Goal: Task Accomplishment & Management: Use online tool/utility

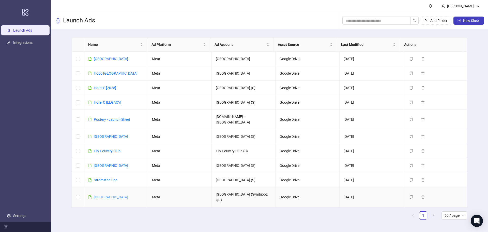
click at [111, 195] on link "[GEOGRAPHIC_DATA]" at bounding box center [111, 197] width 34 height 4
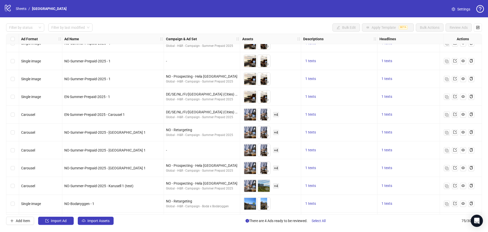
scroll to position [1167, 0]
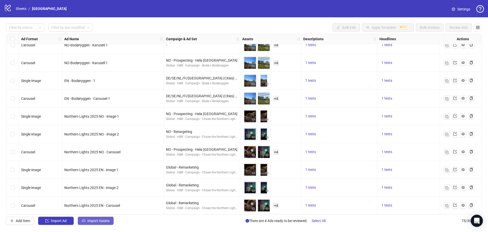
click at [102, 220] on span "Import Assets" at bounding box center [98, 220] width 22 height 4
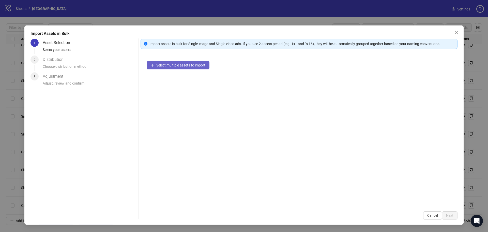
click at [195, 62] on button "Select multiple assets to import" at bounding box center [178, 65] width 63 height 8
click at [182, 68] on button "Select multiple assets to import" at bounding box center [178, 65] width 63 height 8
click at [171, 66] on span "Select multiple assets to import" at bounding box center [180, 65] width 49 height 4
click at [433, 214] on span "Cancel" at bounding box center [432, 215] width 11 height 4
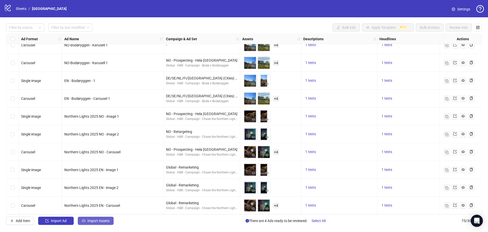
click at [96, 220] on span "Import Assets" at bounding box center [98, 220] width 22 height 4
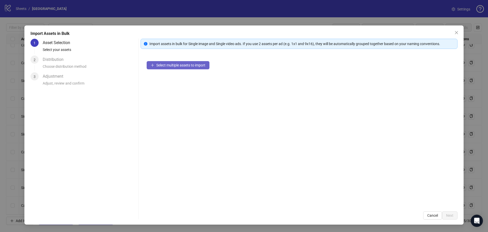
click at [157, 64] on span "Select multiple assets to import" at bounding box center [180, 65] width 49 height 4
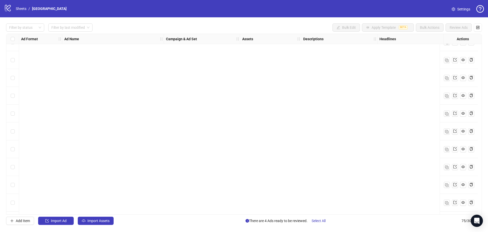
scroll to position [1167, 0]
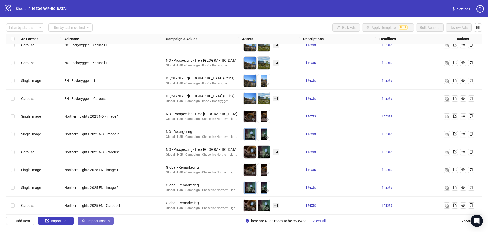
click at [102, 222] on span "Import Assets" at bounding box center [98, 220] width 22 height 4
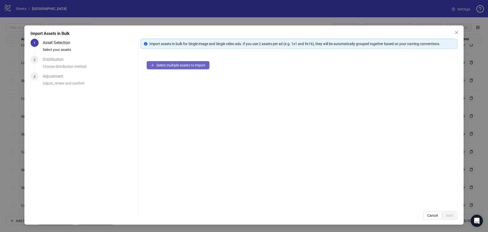
click at [166, 66] on span "Select multiple assets to import" at bounding box center [180, 65] width 49 height 4
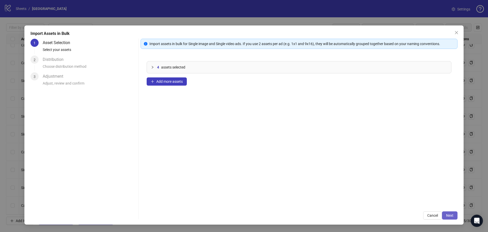
click at [449, 217] on button "Next" at bounding box center [450, 215] width 16 height 8
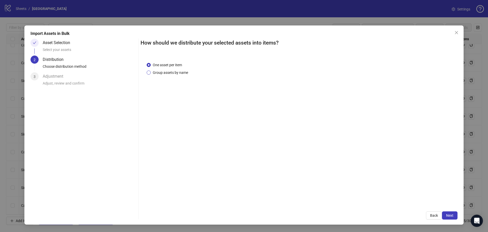
click at [179, 75] on span "Group assets by name" at bounding box center [170, 73] width 39 height 6
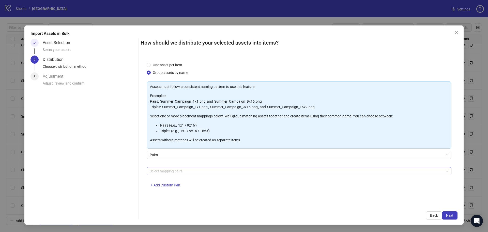
click at [181, 170] on div at bounding box center [297, 170] width 298 height 7
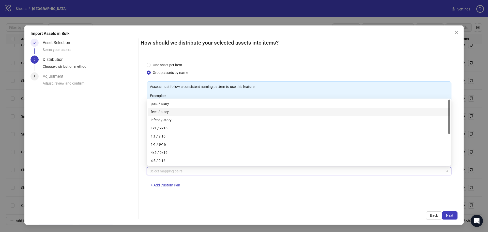
click at [168, 112] on div "feed / story" at bounding box center [299, 112] width 297 height 6
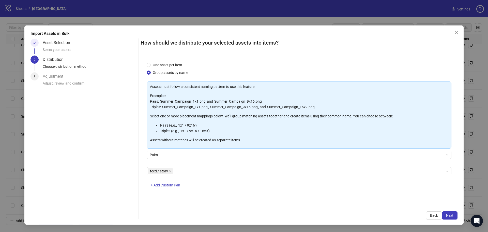
click at [428, 205] on div "How should we distribute your selected assets into items? One asset per item Gr…" at bounding box center [299, 129] width 317 height 181
click at [455, 215] on button "Next" at bounding box center [450, 215] width 16 height 8
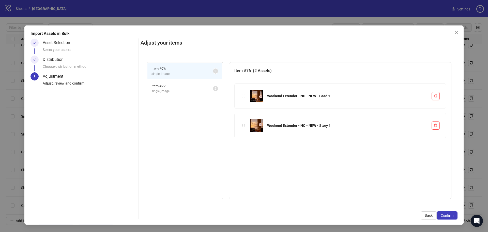
click at [166, 85] on span "Item # 77" at bounding box center [183, 86] width 62 height 6
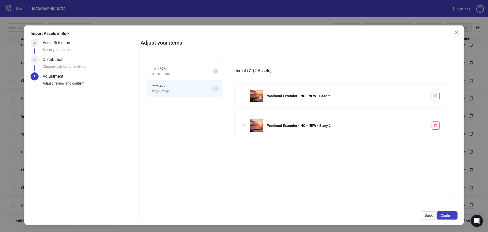
click at [173, 73] on span "single_image" at bounding box center [183, 73] width 62 height 5
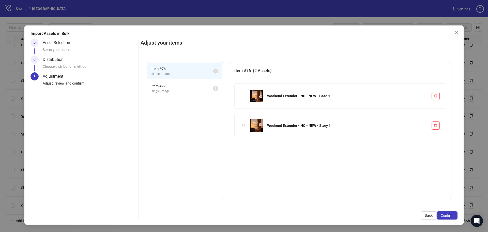
click at [169, 87] on span "Item # 77" at bounding box center [183, 86] width 62 height 6
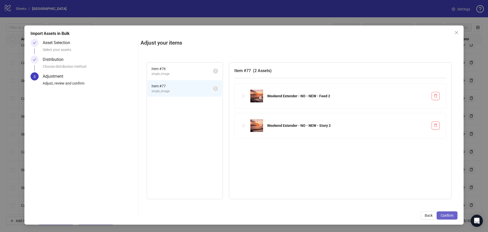
click at [449, 215] on span "Confirm" at bounding box center [447, 215] width 13 height 4
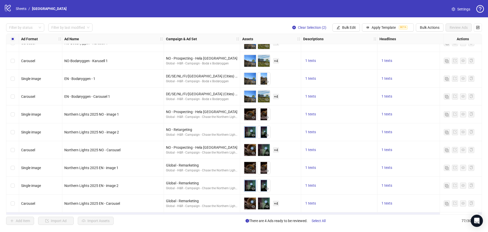
scroll to position [1202, 0]
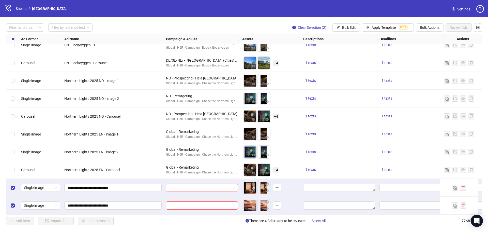
click at [204, 185] on input "search" at bounding box center [199, 188] width 61 height 8
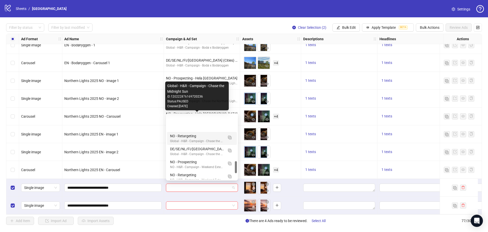
scroll to position [254, 0]
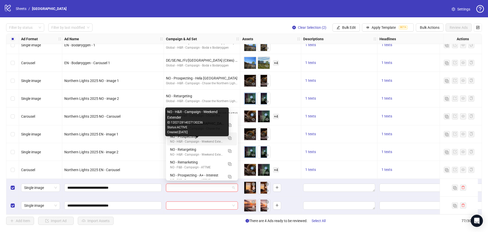
click at [204, 139] on div "NO - H&R - Campaign - Weekend Extender" at bounding box center [197, 141] width 54 height 5
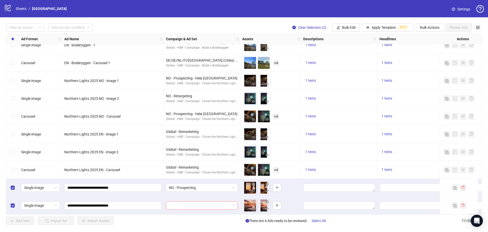
click at [204, 204] on input "search" at bounding box center [199, 205] width 61 height 8
click at [188, 203] on input "search" at bounding box center [199, 205] width 61 height 8
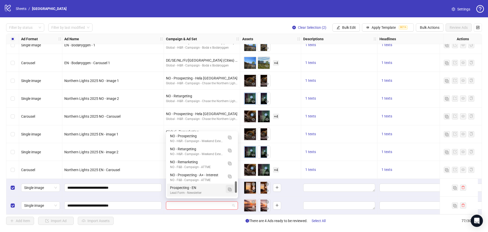
scroll to position [247, 0]
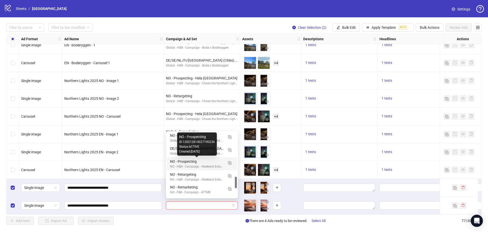
click at [221, 162] on div "NO - Prospecting" at bounding box center [197, 161] width 54 height 6
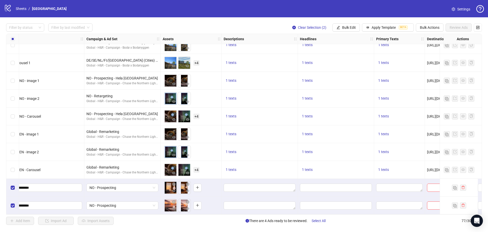
scroll to position [1202, 135]
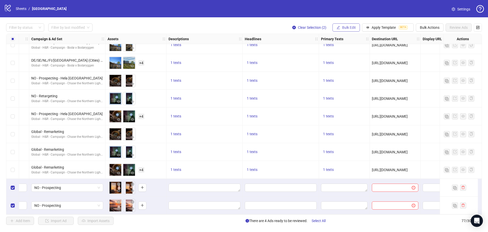
click at [350, 26] on span "Bulk Edit" at bounding box center [349, 27] width 14 height 4
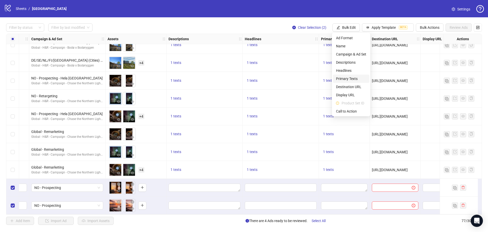
click at [348, 77] on span "Primary Texts" at bounding box center [351, 79] width 30 height 6
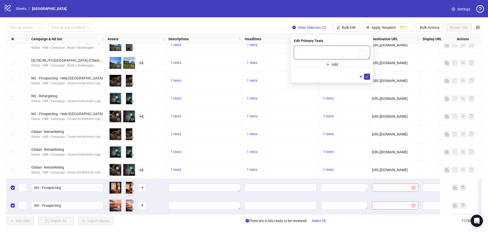
click at [299, 50] on textarea "To enrich screen reader interactions, please activate Accessibility in Grammarl…" at bounding box center [332, 53] width 76 height 14
paste textarea "**********"
type textarea "**********"
click at [367, 76] on icon "check" at bounding box center [367, 76] width 3 height 3
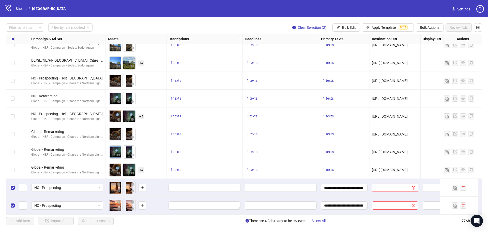
drag, startPoint x: 339, startPoint y: 212, endPoint x: 343, endPoint y: 212, distance: 4.3
click at [343, 212] on div "**********" at bounding box center [344, 205] width 51 height 18
click at [354, 24] on button "Bulk Edit" at bounding box center [346, 27] width 27 height 8
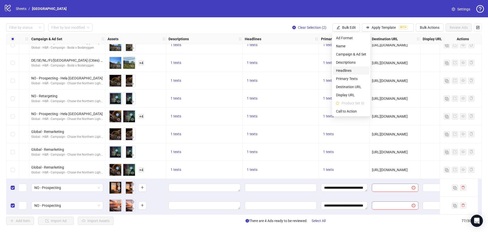
click at [347, 70] on span "Headlines" at bounding box center [351, 71] width 30 height 6
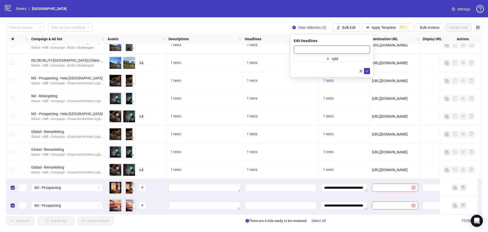
click at [319, 51] on input "text" at bounding box center [332, 50] width 76 height 8
paste input "**********"
type input "**********"
click at [368, 71] on icon "check" at bounding box center [367, 71] width 4 height 4
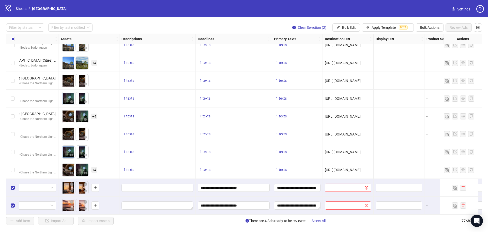
scroll to position [1202, 203]
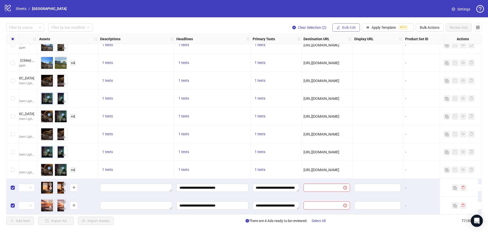
click at [345, 29] on span "Bulk Edit" at bounding box center [349, 27] width 14 height 4
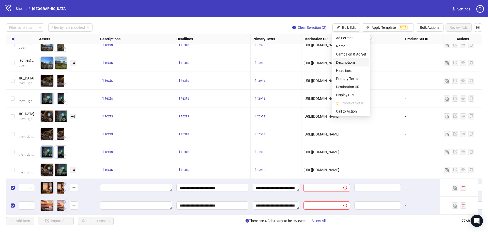
click at [348, 63] on span "Descriptions" at bounding box center [351, 63] width 30 height 6
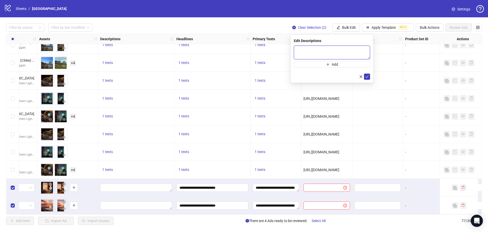
click at [313, 51] on textarea at bounding box center [332, 53] width 76 height 14
paste textarea "**********"
type textarea "**********"
click at [366, 77] on icon "check" at bounding box center [367, 77] width 4 height 4
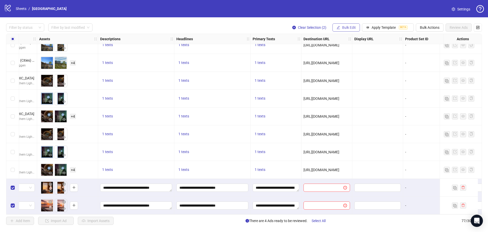
click at [354, 28] on span "Bulk Edit" at bounding box center [349, 27] width 14 height 4
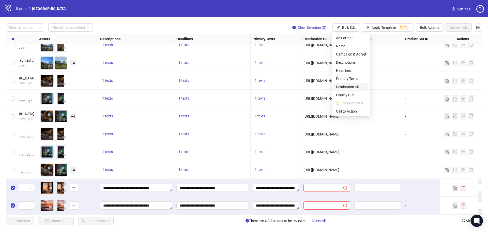
click at [347, 85] on span "Destination URL" at bounding box center [351, 87] width 30 height 6
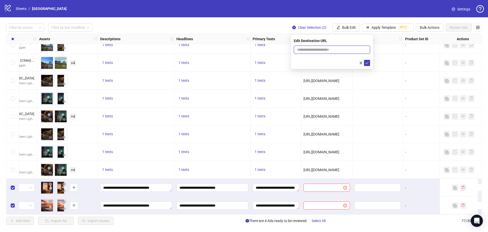
click at [316, 48] on input "text" at bounding box center [330, 50] width 66 height 6
paste input "**********"
type input "**********"
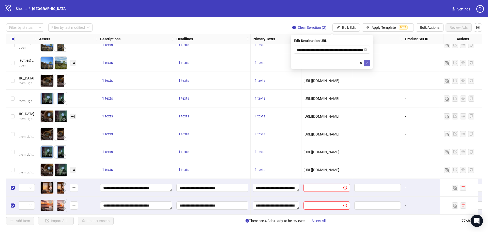
click at [366, 64] on icon "check" at bounding box center [367, 63] width 4 height 4
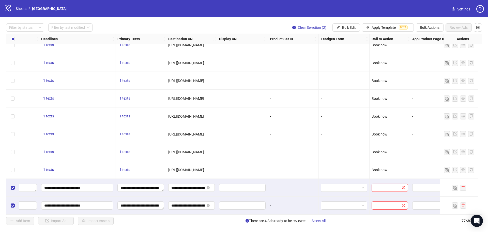
scroll to position [1202, 343]
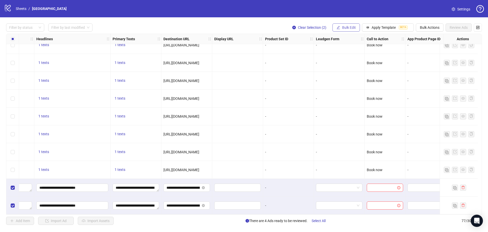
click at [356, 28] on button "Bulk Edit" at bounding box center [346, 27] width 27 height 8
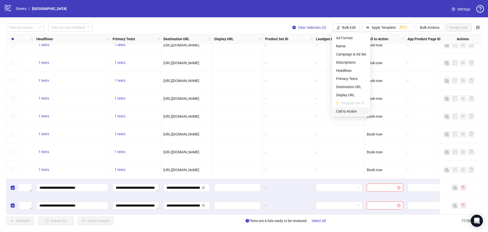
click at [355, 110] on span "Call to Action" at bounding box center [351, 111] width 30 height 6
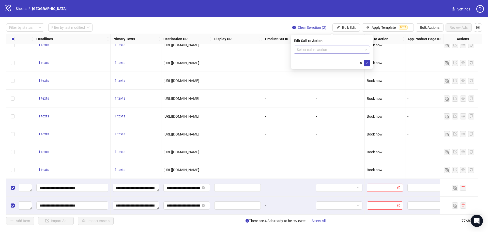
click at [315, 52] on input "search" at bounding box center [330, 50] width 66 height 8
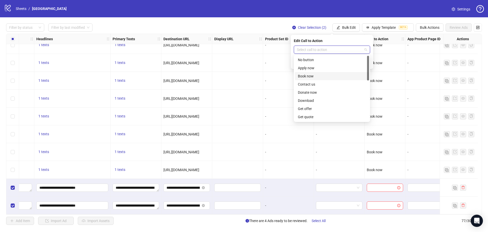
click at [306, 74] on div "Book now" at bounding box center [332, 76] width 68 height 6
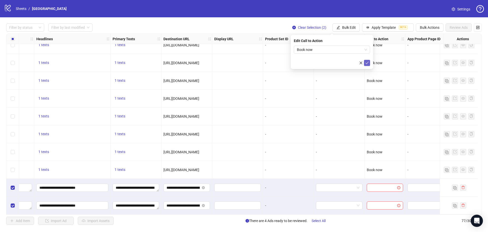
click at [366, 63] on icon "check" at bounding box center [367, 63] width 3 height 3
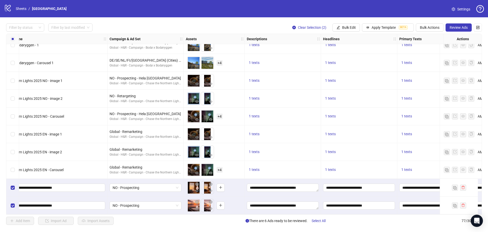
scroll to position [1202, 0]
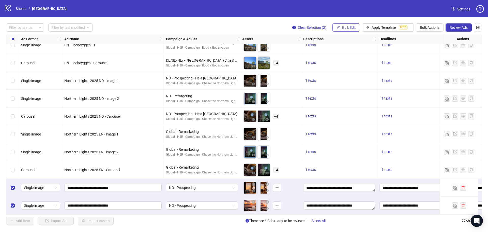
click at [348, 28] on span "Bulk Edit" at bounding box center [349, 27] width 14 height 4
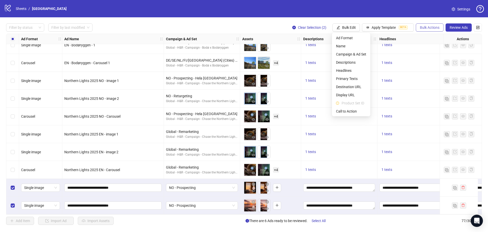
click at [430, 26] on span "Bulk Actions" at bounding box center [430, 27] width 20 height 4
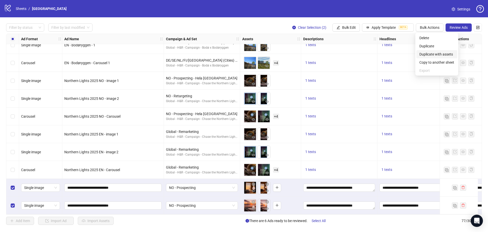
click at [434, 55] on span "Duplicate with assets" at bounding box center [437, 54] width 35 height 6
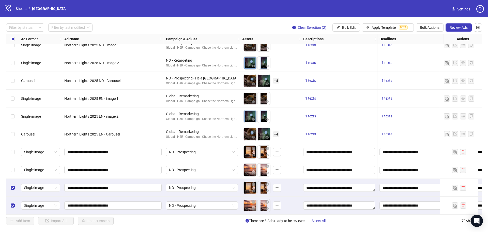
scroll to position [1238, 0]
click at [199, 187] on span "NO - Prospecting" at bounding box center [202, 188] width 66 height 8
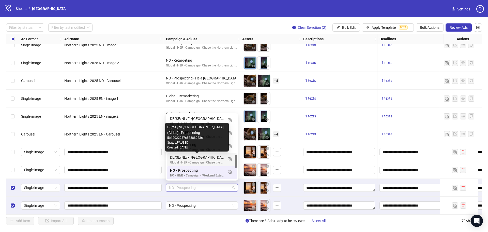
scroll to position [231, 0]
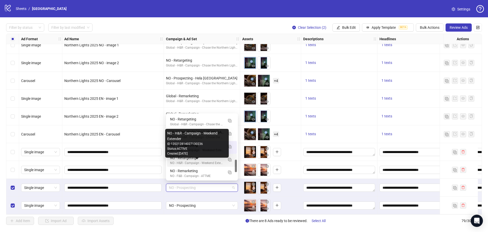
click at [202, 160] on div "NO - Retargeting" at bounding box center [197, 158] width 54 height 6
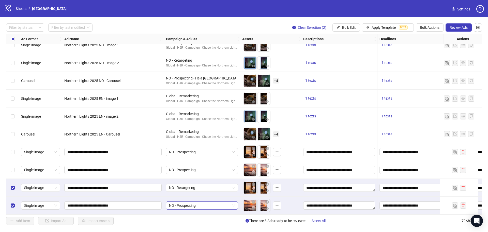
click at [199, 204] on span "NO - Prospecting" at bounding box center [202, 205] width 66 height 8
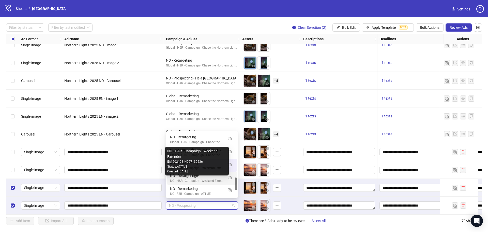
click at [200, 180] on div "NO - H&R - Campaign - Weekend Extender" at bounding box center [197, 180] width 54 height 5
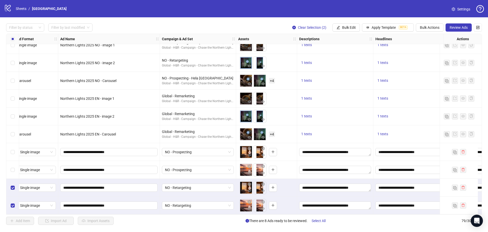
scroll to position [1238, 0]
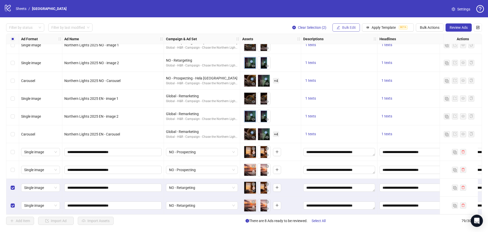
click at [352, 27] on span "Bulk Edit" at bounding box center [349, 27] width 14 height 4
click at [435, 25] on button "Bulk Actions" at bounding box center [430, 27] width 28 height 8
click at [435, 53] on span "Duplicate with assets" at bounding box center [437, 54] width 35 height 6
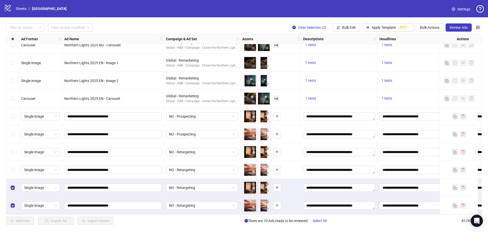
scroll to position [1274, 0]
click at [104, 185] on input "**********" at bounding box center [112, 188] width 90 height 6
type input "**********"
click at [118, 185] on input "**********" at bounding box center [112, 188] width 90 height 6
click at [119, 185] on input "**********" at bounding box center [112, 188] width 90 height 6
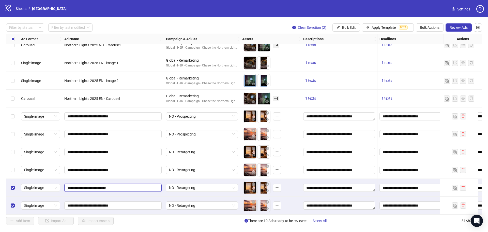
click at [119, 185] on input "**********" at bounding box center [112, 188] width 90 height 6
click at [129, 185] on input "**********" at bounding box center [112, 188] width 90 height 6
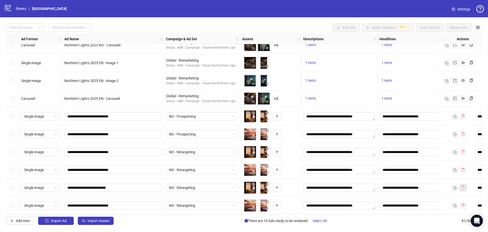
click at [464, 187] on icon "delete" at bounding box center [464, 187] width 4 height 4
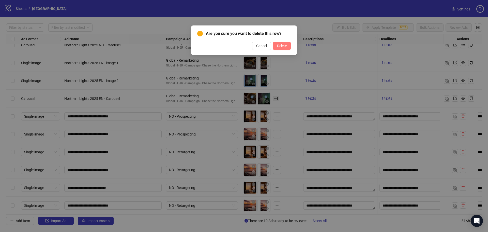
click at [280, 46] on span "Delete" at bounding box center [282, 46] width 10 height 4
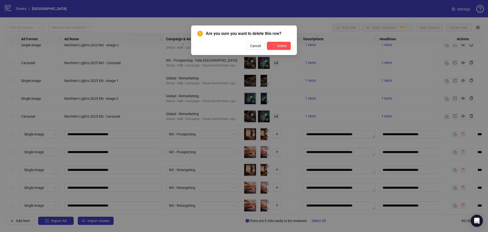
scroll to position [1256, 0]
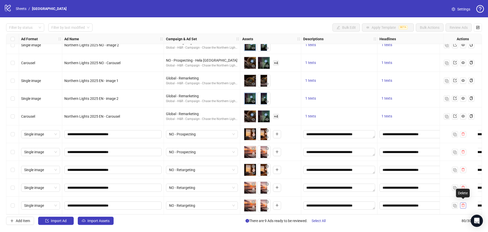
click at [465, 204] on icon "delete" at bounding box center [464, 205] width 4 height 4
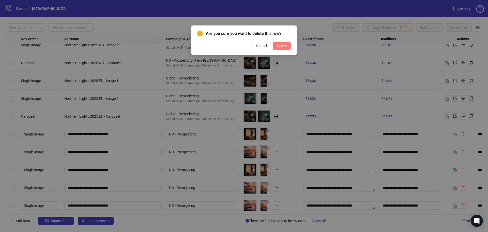
click at [288, 45] on button "Delete" at bounding box center [282, 46] width 18 height 8
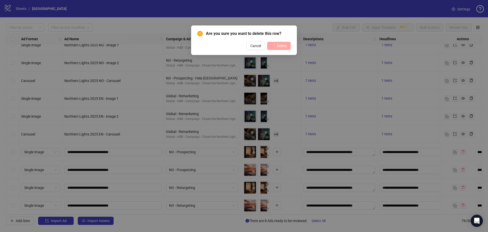
scroll to position [1238, 0]
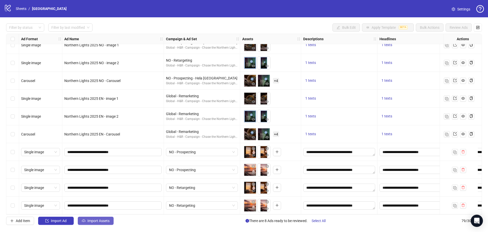
click at [102, 221] on span "Import Assets" at bounding box center [98, 220] width 22 height 4
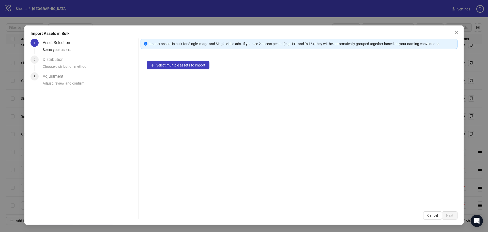
click at [168, 61] on div "Select multiple assets to import" at bounding box center [299, 130] width 317 height 150
click at [168, 62] on button "Select multiple assets to import" at bounding box center [178, 65] width 63 height 8
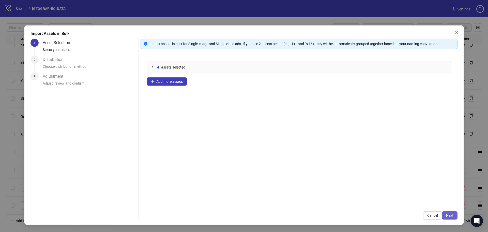
click at [451, 216] on span "Next" at bounding box center [449, 215] width 7 height 4
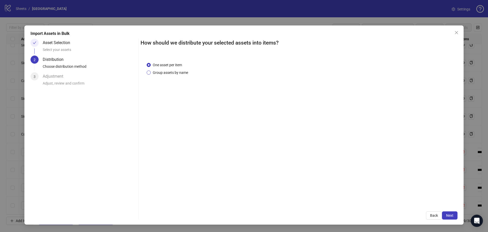
click at [157, 74] on span "Group assets by name" at bounding box center [170, 73] width 39 height 6
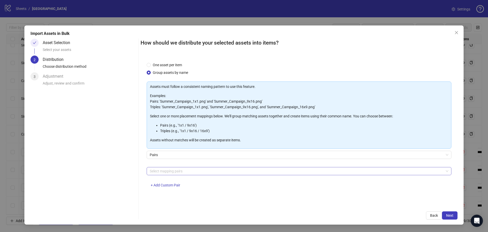
click at [172, 169] on div at bounding box center [297, 170] width 298 height 7
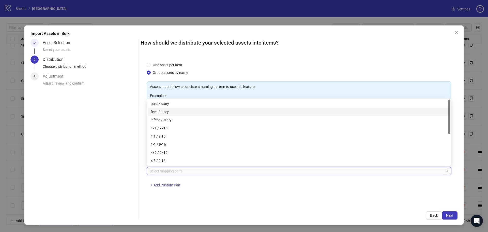
click at [160, 111] on div "feed / story" at bounding box center [299, 112] width 297 height 6
click at [367, 222] on div "Import Assets in Bulk Asset Selection Select your assets 2 Distribution Choose …" at bounding box center [243, 124] width 439 height 199
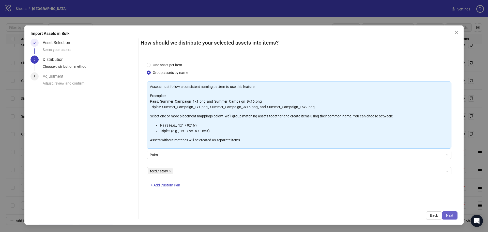
click at [448, 216] on span "Next" at bounding box center [449, 215] width 7 height 4
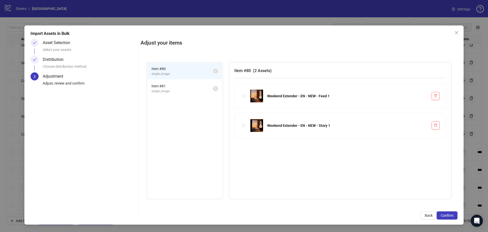
click at [164, 87] on span "Item # 81" at bounding box center [183, 86] width 62 height 6
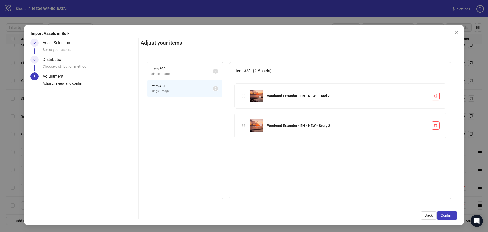
click at [168, 74] on span "single_image" at bounding box center [183, 73] width 62 height 5
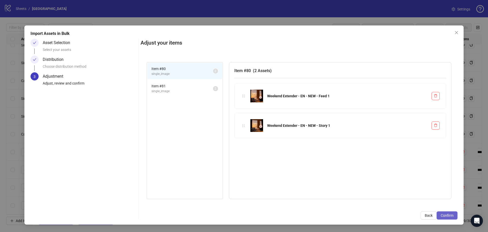
click at [448, 216] on span "Confirm" at bounding box center [447, 215] width 13 height 4
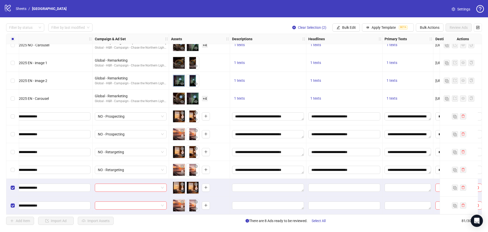
scroll to position [1274, 72]
click at [349, 28] on span "Bulk Edit" at bounding box center [349, 27] width 14 height 4
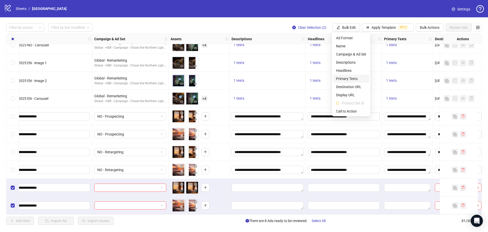
click at [344, 77] on span "Primary Texts" at bounding box center [351, 79] width 30 height 6
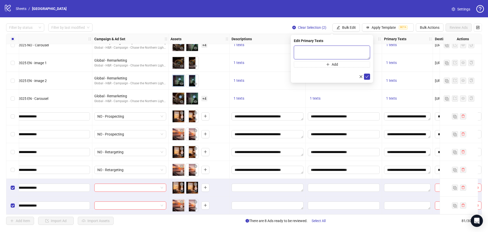
click at [308, 56] on textarea at bounding box center [332, 53] width 76 height 14
paste textarea "**********"
type textarea "**********"
click at [365, 77] on button "submit" at bounding box center [367, 76] width 6 height 6
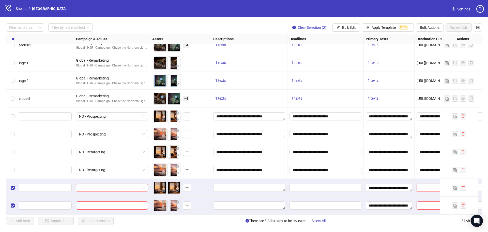
scroll to position [1274, 91]
click at [344, 28] on span "Bulk Edit" at bounding box center [349, 27] width 14 height 4
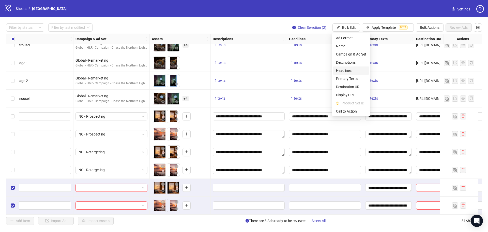
click at [352, 70] on span "Headlines" at bounding box center [351, 71] width 30 height 6
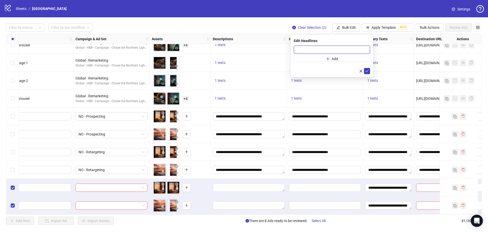
click at [325, 47] on input "text" at bounding box center [332, 50] width 76 height 8
paste input "**********"
type input "**********"
click at [369, 70] on button "submit" at bounding box center [367, 71] width 6 height 6
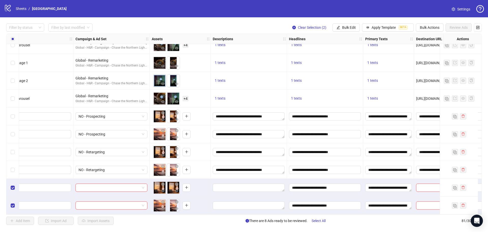
scroll to position [1274, 155]
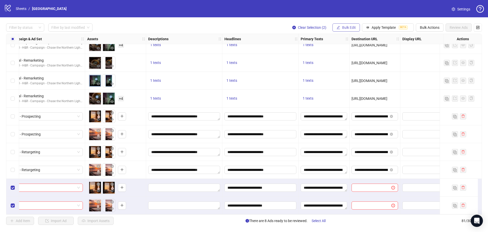
click at [350, 25] on button "Bulk Edit" at bounding box center [346, 27] width 27 height 8
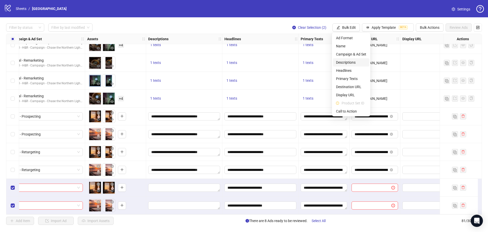
click at [347, 62] on span "Descriptions" at bounding box center [351, 63] width 30 height 6
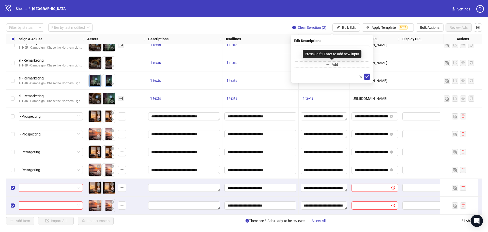
click at [305, 50] on div "Press Shift+Enter to add new input" at bounding box center [332, 54] width 59 height 9
click at [302, 49] on textarea "To enrich screen reader interactions, please activate Accessibility in Grammarl…" at bounding box center [332, 53] width 76 height 14
paste textarea "**********"
type textarea "**********"
click at [368, 76] on icon "check" at bounding box center [367, 77] width 4 height 4
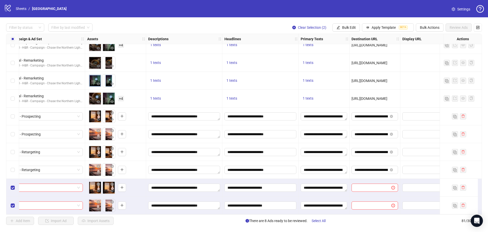
scroll to position [1274, 185]
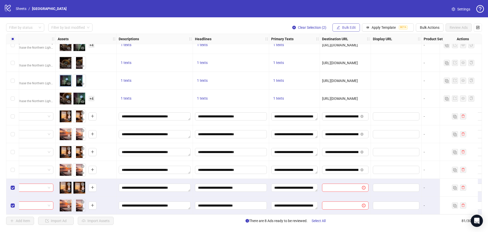
click at [350, 25] on button "Bulk Edit" at bounding box center [346, 27] width 27 height 8
click at [350, 86] on span "Destination URL" at bounding box center [351, 87] width 30 height 6
click at [339, 49] on input "text" at bounding box center [330, 50] width 66 height 6
paste input "**********"
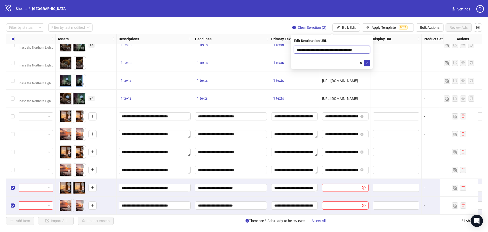
scroll to position [0, 9]
type input "**********"
click at [368, 63] on icon "check" at bounding box center [367, 63] width 4 height 4
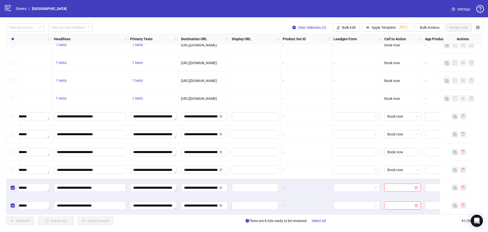
scroll to position [1274, 336]
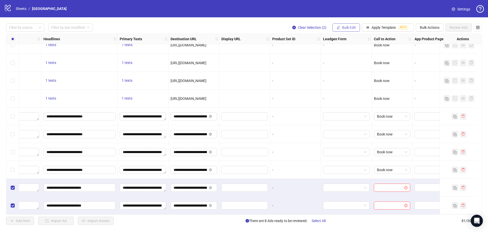
click at [345, 26] on span "Bulk Edit" at bounding box center [349, 27] width 14 height 4
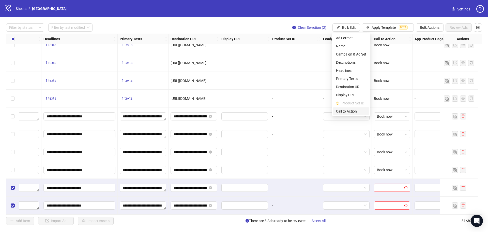
click at [345, 110] on span "Call to Action" at bounding box center [351, 111] width 30 height 6
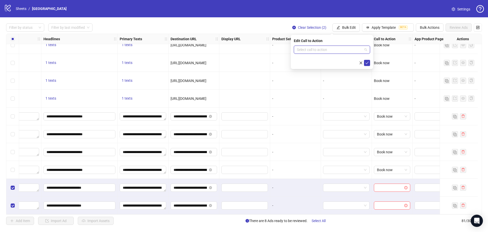
click at [331, 50] on input "search" at bounding box center [330, 50] width 66 height 8
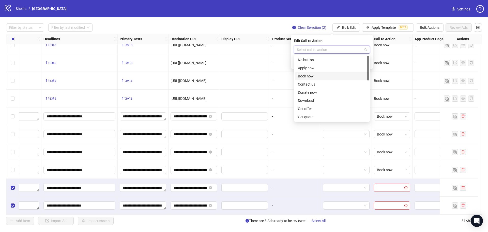
click at [318, 75] on div "Book now" at bounding box center [332, 76] width 68 height 6
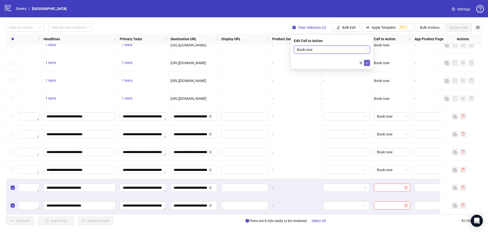
click at [369, 61] on button "submit" at bounding box center [367, 63] width 6 height 6
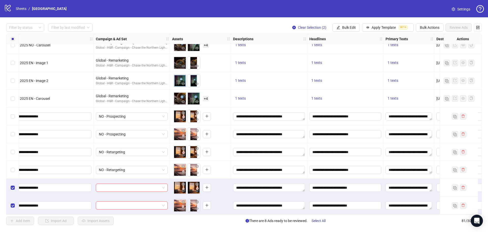
scroll to position [1274, 0]
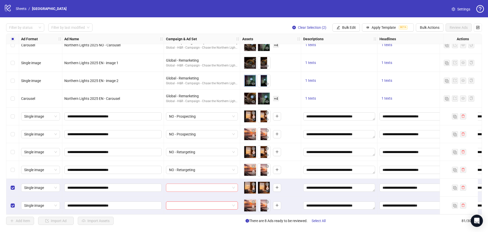
click at [201, 185] on input "search" at bounding box center [199, 188] width 61 height 8
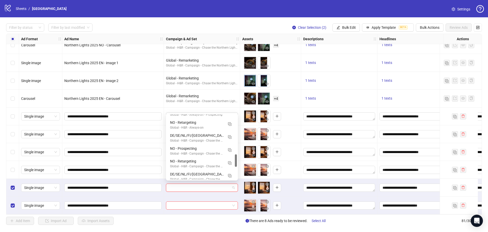
scroll to position [254, 0]
click at [204, 137] on div "NO - Prospecting" at bounding box center [197, 136] width 54 height 6
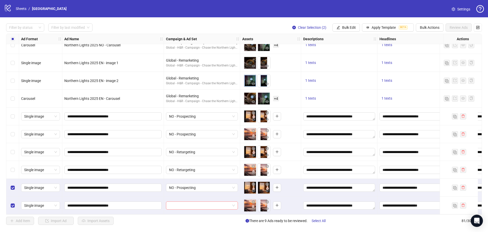
click at [196, 205] on input "search" at bounding box center [199, 205] width 61 height 8
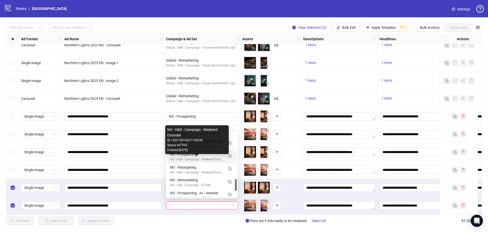
click at [206, 158] on div "NO - H&R - Campaign - Weekend Extender" at bounding box center [197, 159] width 54 height 5
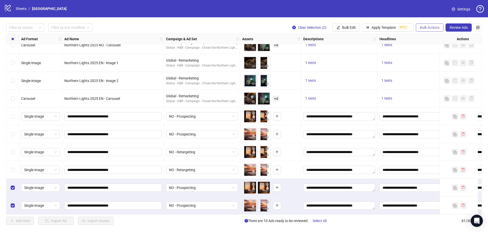
click at [434, 26] on span "Bulk Actions" at bounding box center [430, 27] width 20 height 4
click at [430, 53] on span "Duplicate with assets" at bounding box center [437, 54] width 35 height 6
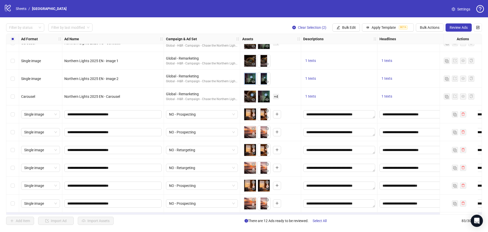
scroll to position [1309, 0]
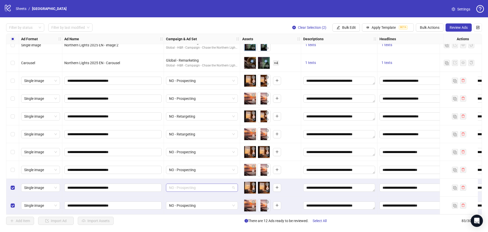
click at [211, 185] on span "NO - Prospecting" at bounding box center [202, 188] width 66 height 8
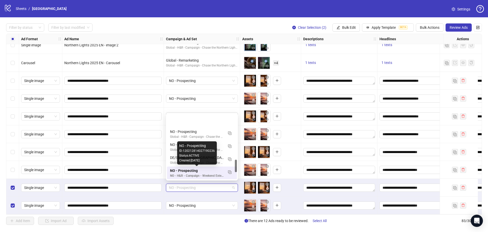
scroll to position [231, 0]
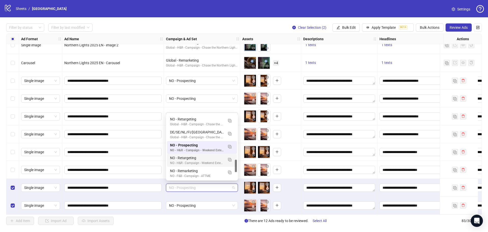
click at [224, 160] on div "NO - Retargeting NO - H&R - Campaign - Weekend Extender" at bounding box center [202, 160] width 64 height 10
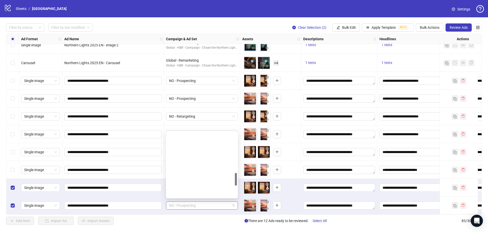
click at [210, 203] on span "NO - Prospecting" at bounding box center [202, 205] width 66 height 8
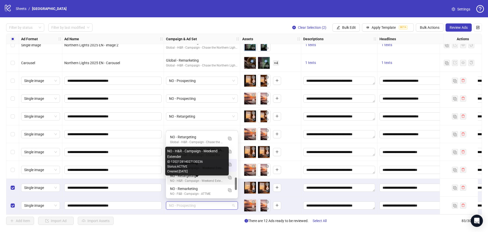
click at [211, 181] on div "NO - H&R - Campaign - Weekend Extender" at bounding box center [197, 180] width 54 height 5
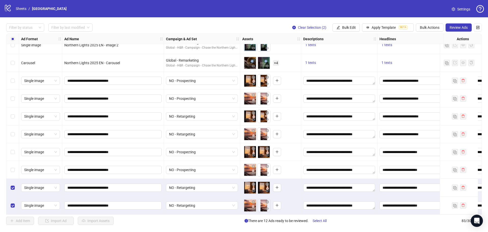
click at [10, 186] on div "Select row 82" at bounding box center [12, 188] width 13 height 18
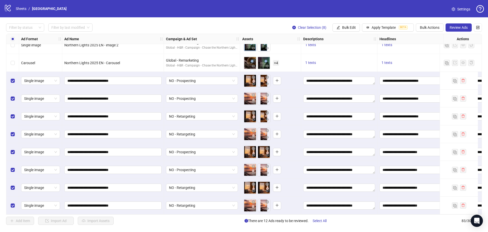
scroll to position [1309, 0]
click at [460, 27] on span "Review Ads" at bounding box center [459, 27] width 18 height 4
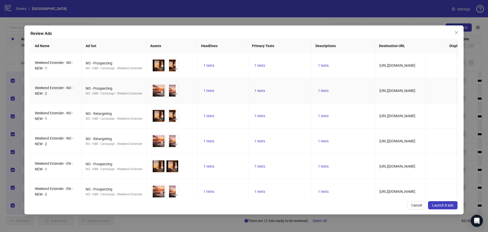
scroll to position [60, 0]
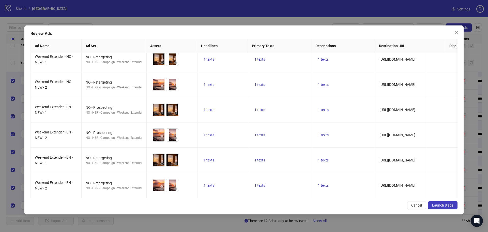
click at [441, 205] on span "Launch 8 ads" at bounding box center [442, 205] width 21 height 4
